Goal: Information Seeking & Learning: Learn about a topic

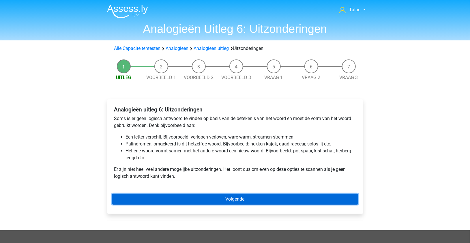
click at [160, 200] on link "Volgende" at bounding box center [235, 199] width 246 height 11
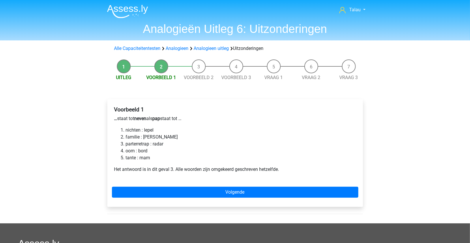
click at [169, 198] on div "Voorbeeld 1 … staat tot neven als pap staat tot … nichten : lepel familie : ger…" at bounding box center [235, 153] width 256 height 108
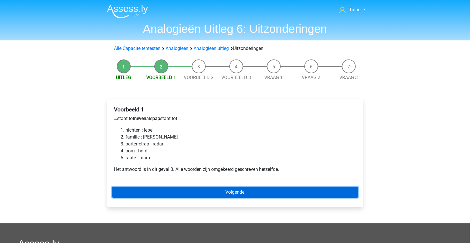
click at [168, 187] on link "Volgende" at bounding box center [235, 192] width 246 height 11
click at [181, 194] on link "Volgende" at bounding box center [235, 192] width 246 height 11
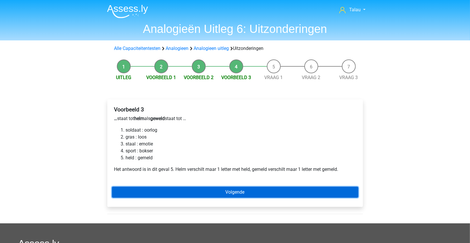
click at [181, 194] on link "Volgende" at bounding box center [235, 192] width 246 height 11
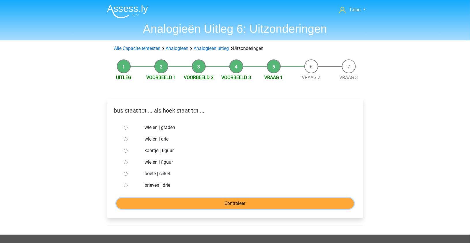
click at [157, 202] on input "Controleer" at bounding box center [235, 203] width 238 height 11
click at [156, 185] on label "brieven | drie" at bounding box center [245, 185] width 200 height 7
click at [128, 185] on input "brieven | drie" at bounding box center [126, 186] width 4 height 4
radio input "true"
click at [153, 201] on input "Controleer" at bounding box center [235, 203] width 238 height 11
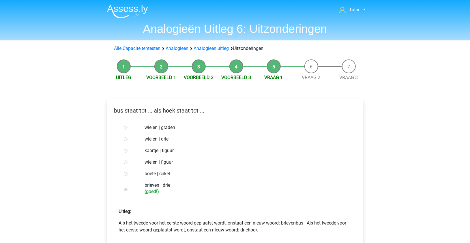
scroll to position [200, 0]
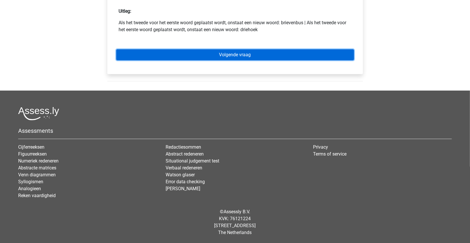
click at [284, 57] on link "Volgende vraag" at bounding box center [235, 54] width 238 height 11
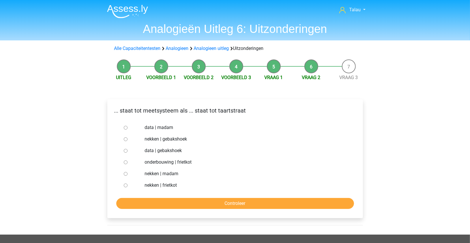
click at [147, 175] on label "nekken | madam" at bounding box center [245, 173] width 200 height 7
click at [128, 175] on input "nekken | madam" at bounding box center [126, 174] width 4 height 4
radio input "true"
click at [146, 204] on input "Controleer" at bounding box center [235, 203] width 238 height 11
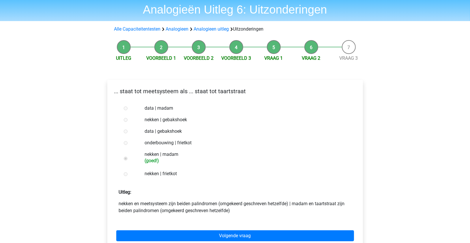
scroll to position [25, 0]
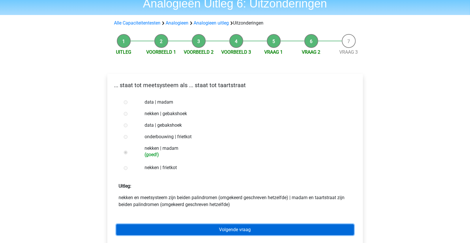
click at [337, 230] on link "Volgende vraag" at bounding box center [235, 229] width 238 height 11
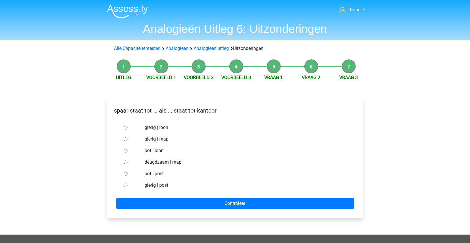
click at [157, 173] on label "pot | post" at bounding box center [245, 173] width 200 height 7
click at [128, 173] on input "pot | post" at bounding box center [126, 174] width 4 height 4
radio input "true"
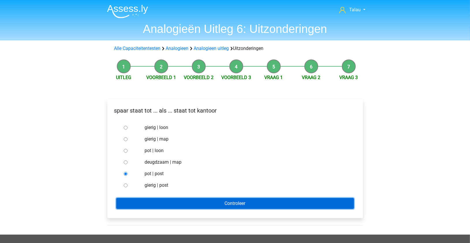
click at [195, 200] on input "Controleer" at bounding box center [235, 203] width 238 height 11
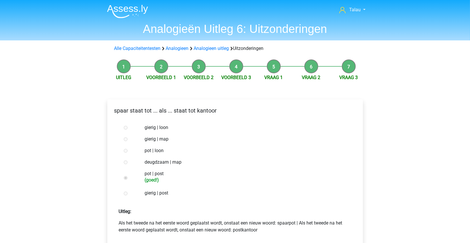
scroll to position [200, 0]
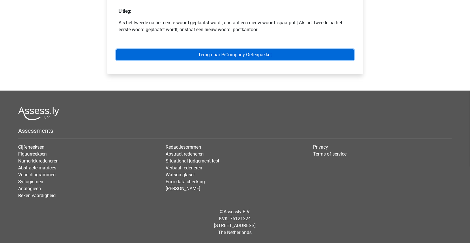
click at [280, 57] on link "Terug naar PiCompany Oefenpakket" at bounding box center [235, 54] width 238 height 11
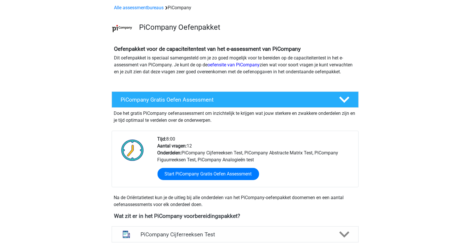
scroll to position [25, 0]
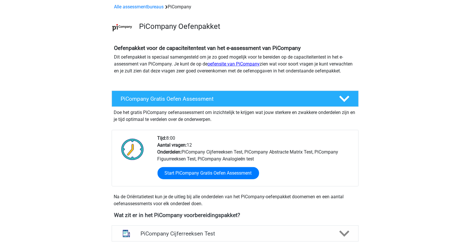
click at [257, 66] on link "oefensite van PiCompany" at bounding box center [234, 63] width 52 height 5
click at [216, 64] on link "oefensite van PiCompany" at bounding box center [234, 63] width 52 height 5
